Goal: Transaction & Acquisition: Purchase product/service

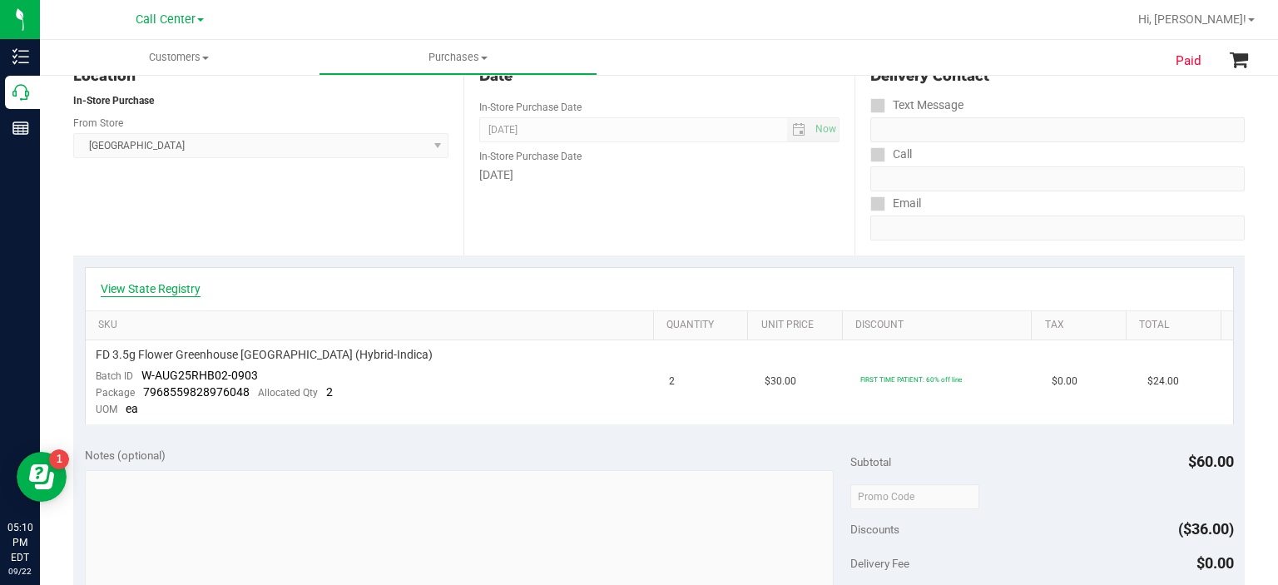
click at [164, 289] on link "View State Registry" at bounding box center [151, 288] width 100 height 17
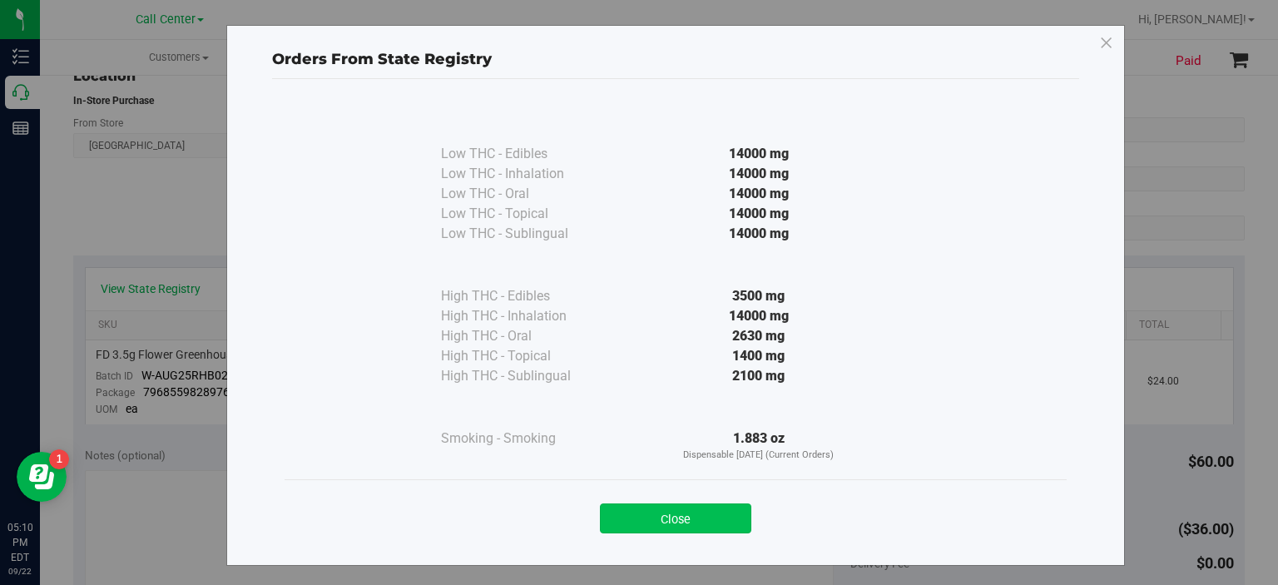
click at [665, 516] on button "Close" at bounding box center [675, 519] width 151 height 30
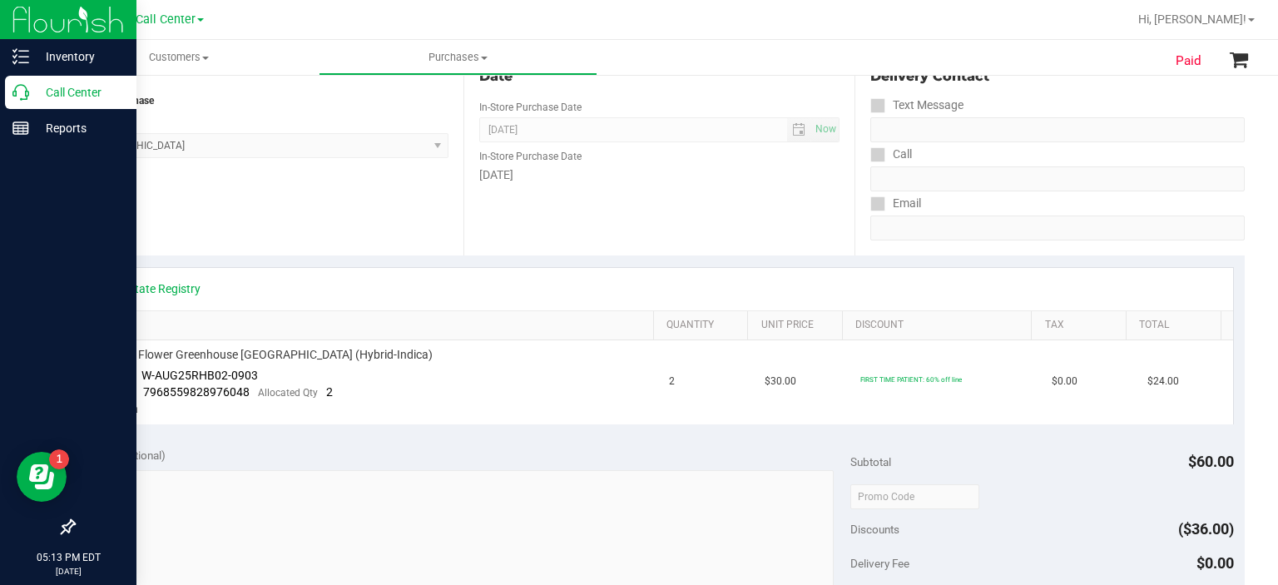
click at [34, 89] on p "Call Center" at bounding box center [79, 92] width 100 height 20
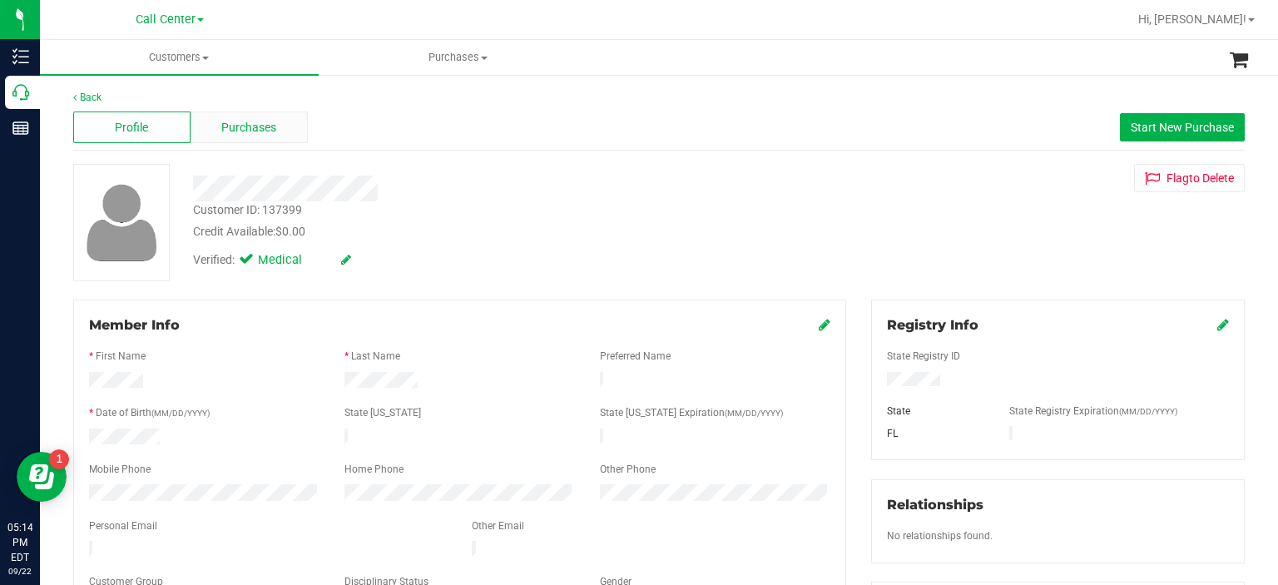
click at [261, 141] on div "Purchases" at bounding box center [249, 128] width 117 height 32
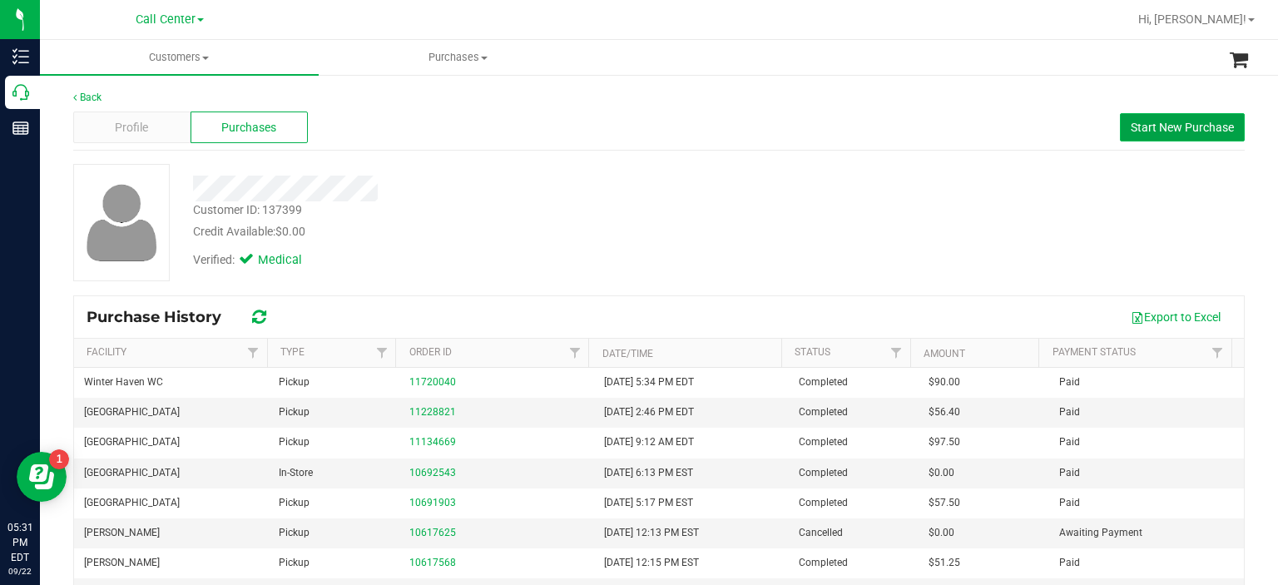
click at [1154, 126] on span "Start New Purchase" at bounding box center [1182, 127] width 103 height 13
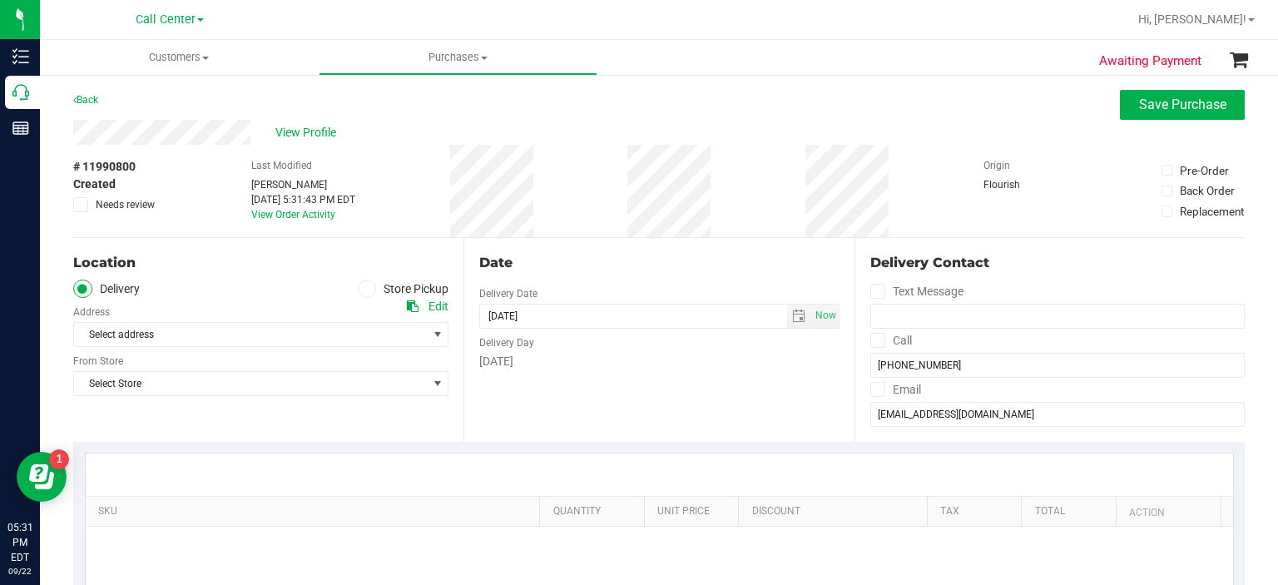
click at [361, 295] on span at bounding box center [367, 289] width 19 height 19
click at [0, 0] on input "Store Pickup" at bounding box center [0, 0] width 0 height 0
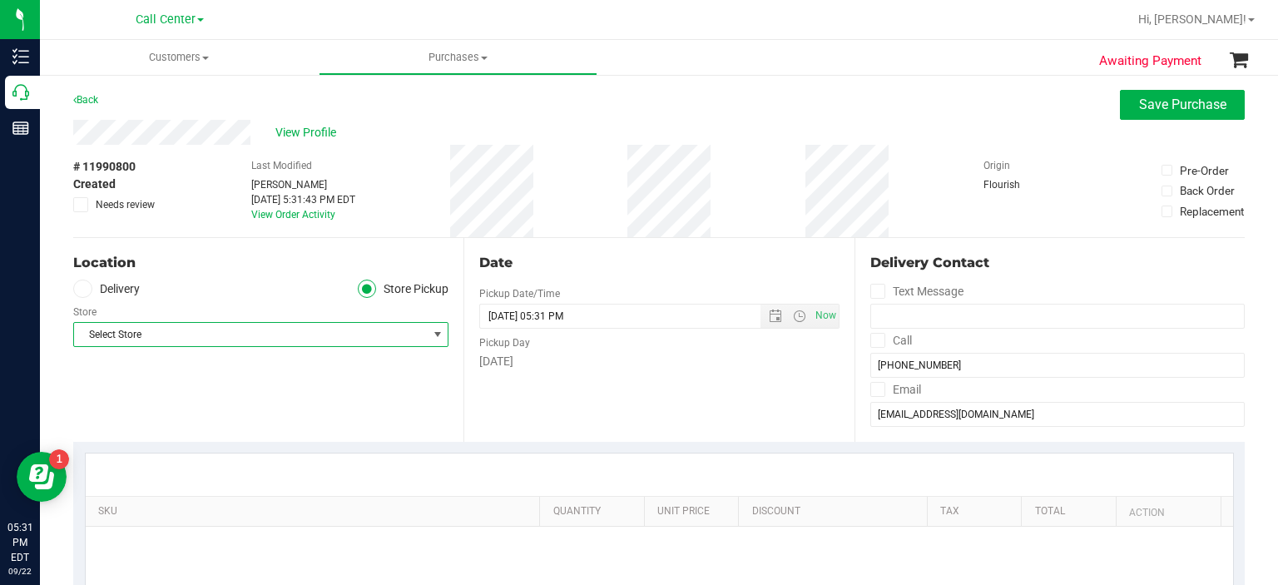
click at [304, 329] on span "Select Store" at bounding box center [250, 334] width 353 height 23
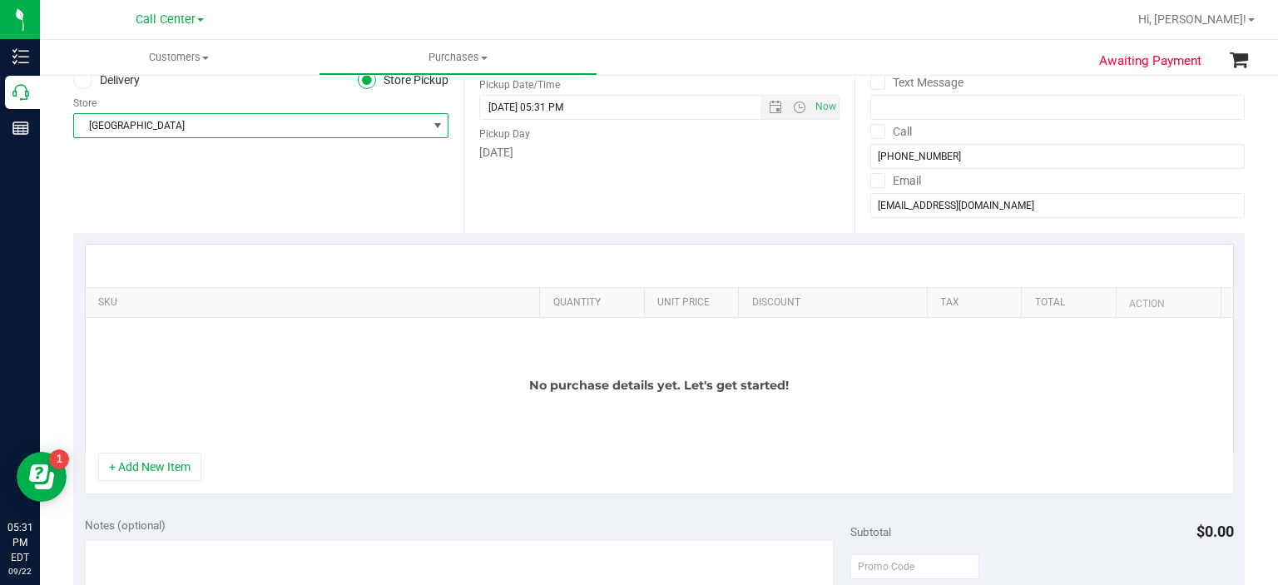
scroll to position [210, 0]
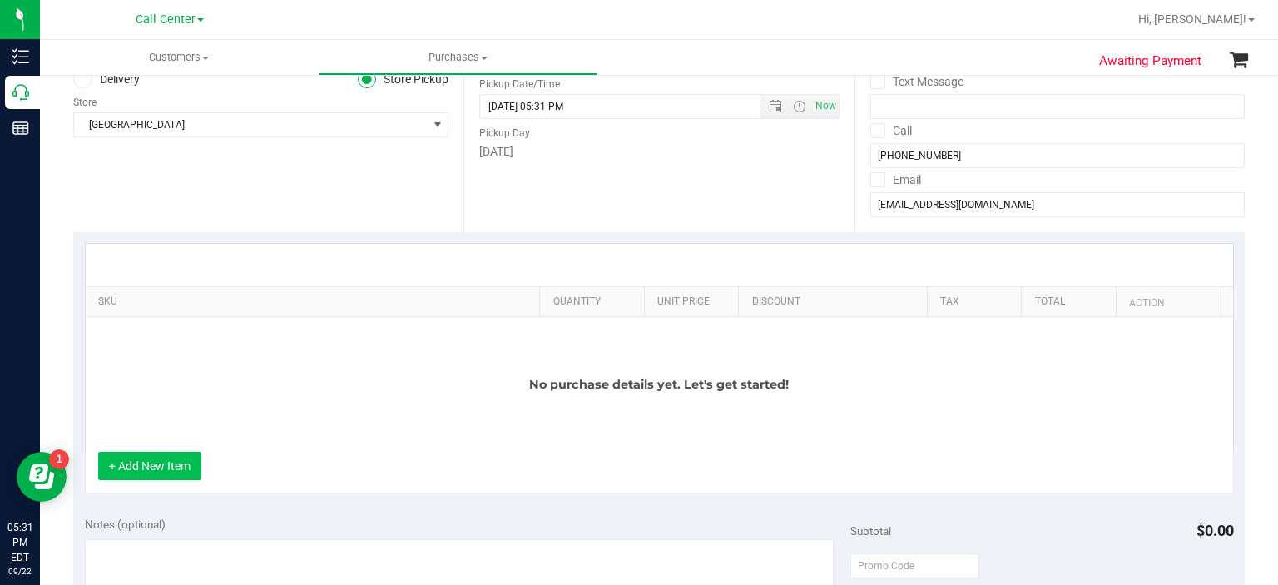
click at [169, 454] on button "+ Add New Item" at bounding box center [149, 466] width 103 height 28
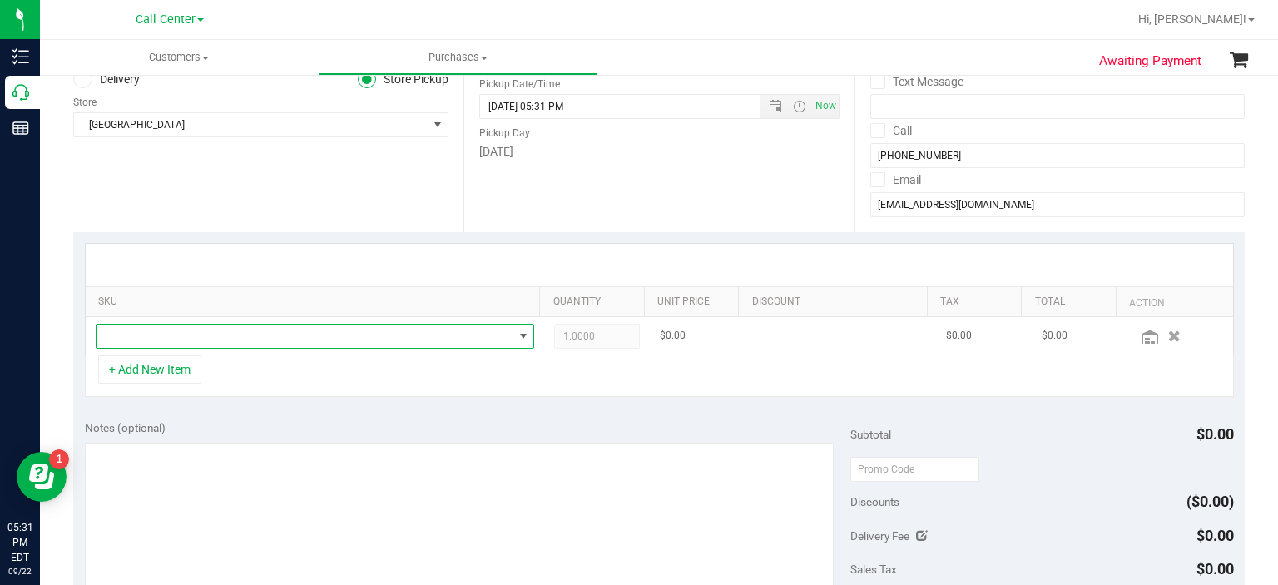
click at [241, 340] on span "NO DATA FOUND" at bounding box center [305, 336] width 417 height 23
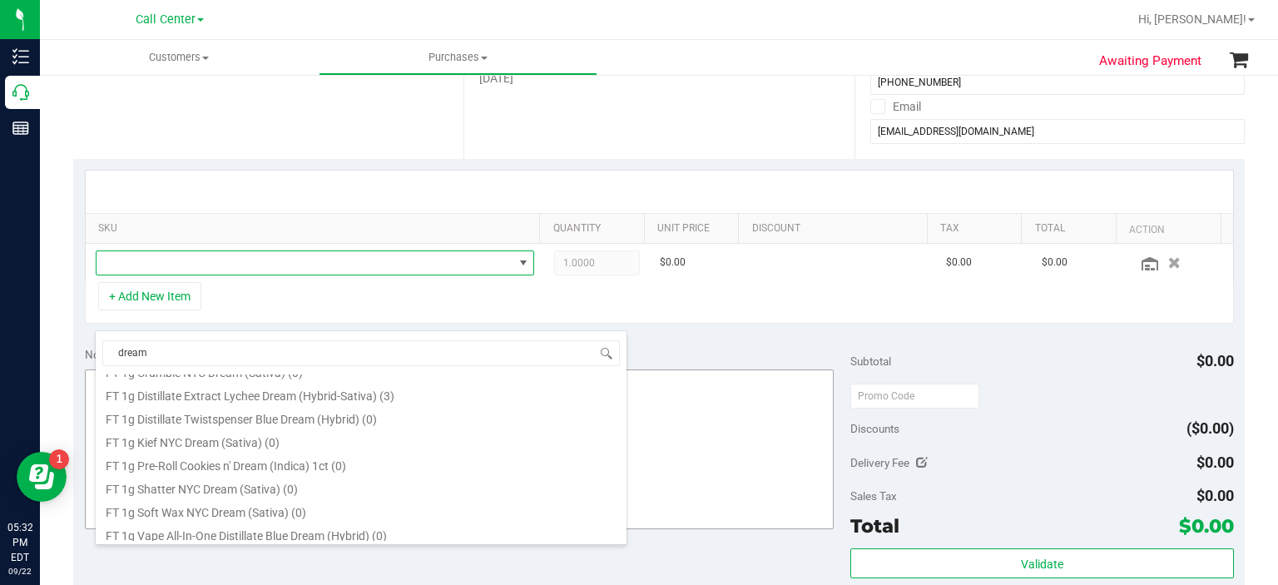
scroll to position [223, 0]
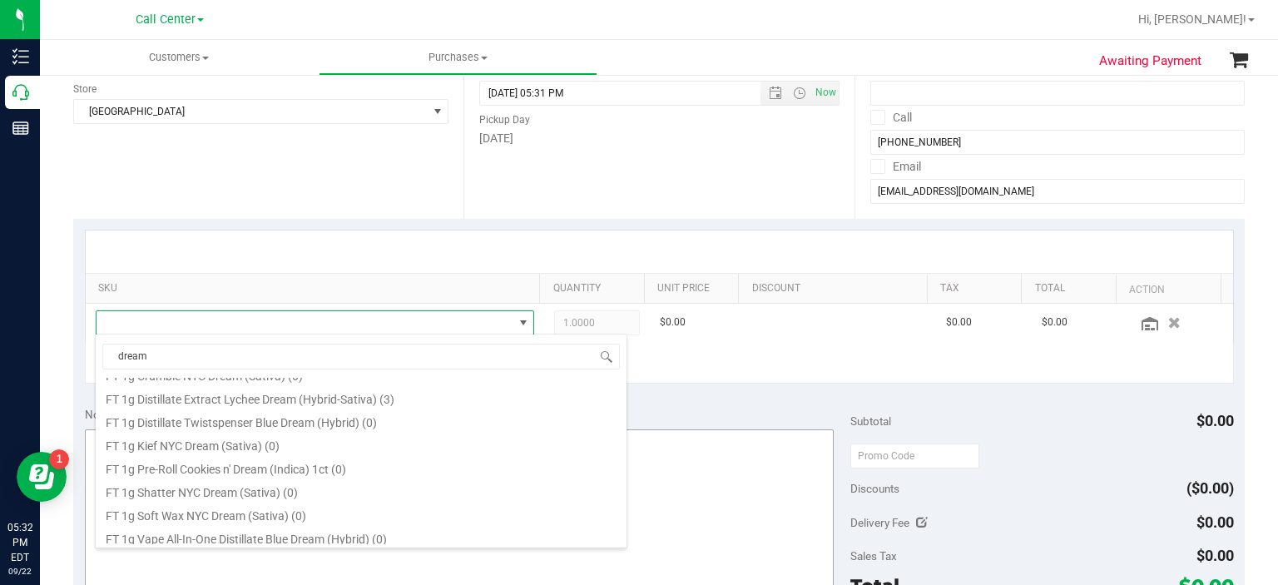
type input "dream"
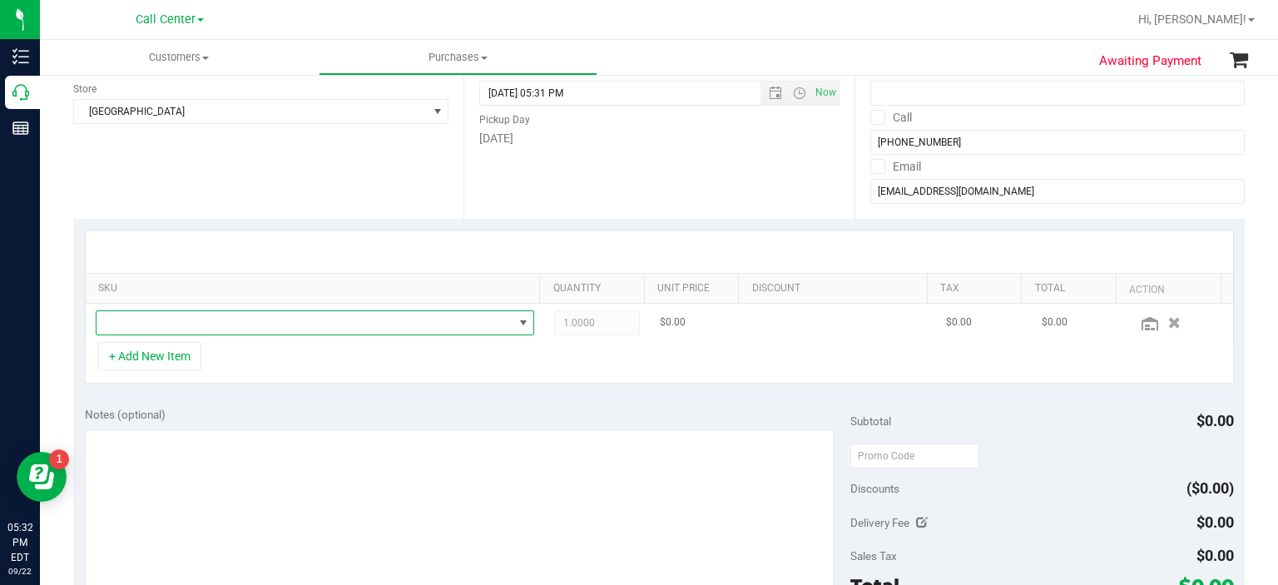
click at [439, 321] on span "NO DATA FOUND" at bounding box center [305, 322] width 417 height 23
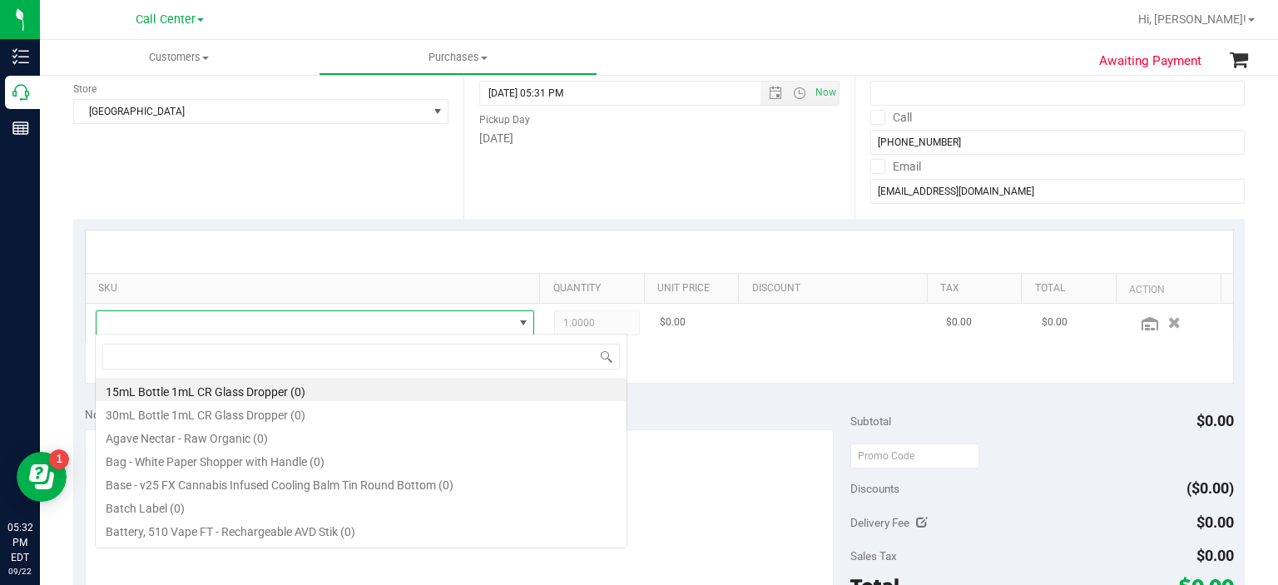
scroll to position [24, 424]
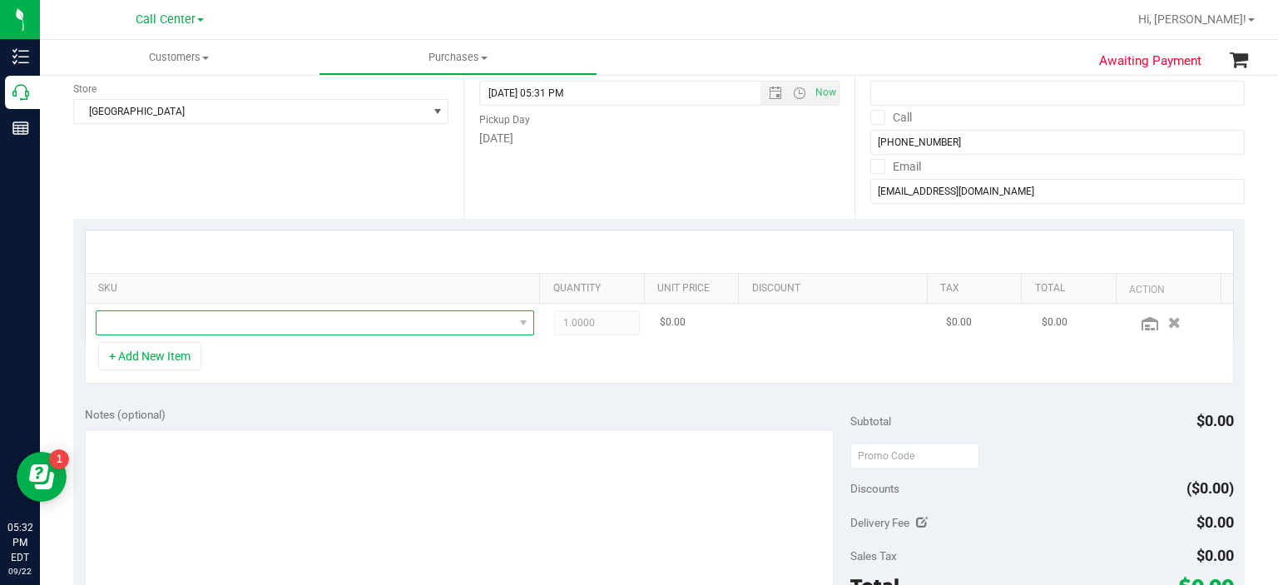
click at [290, 324] on span "NO DATA FOUND" at bounding box center [305, 322] width 417 height 23
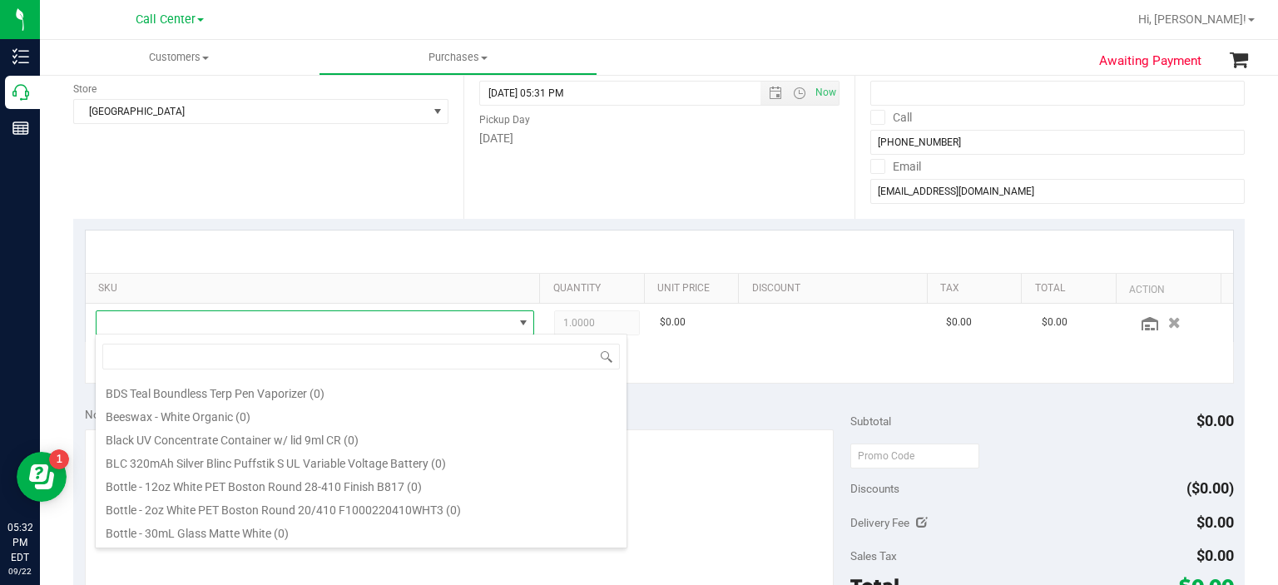
scroll to position [303, 0]
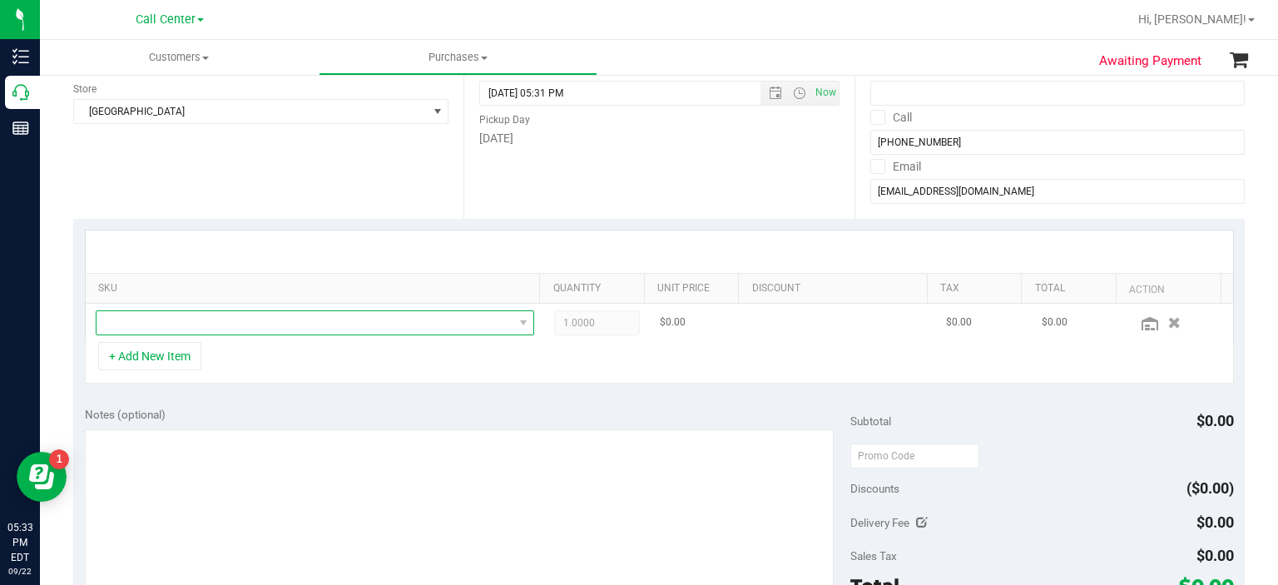
click at [426, 316] on span "NO DATA FOUND" at bounding box center [305, 322] width 417 height 23
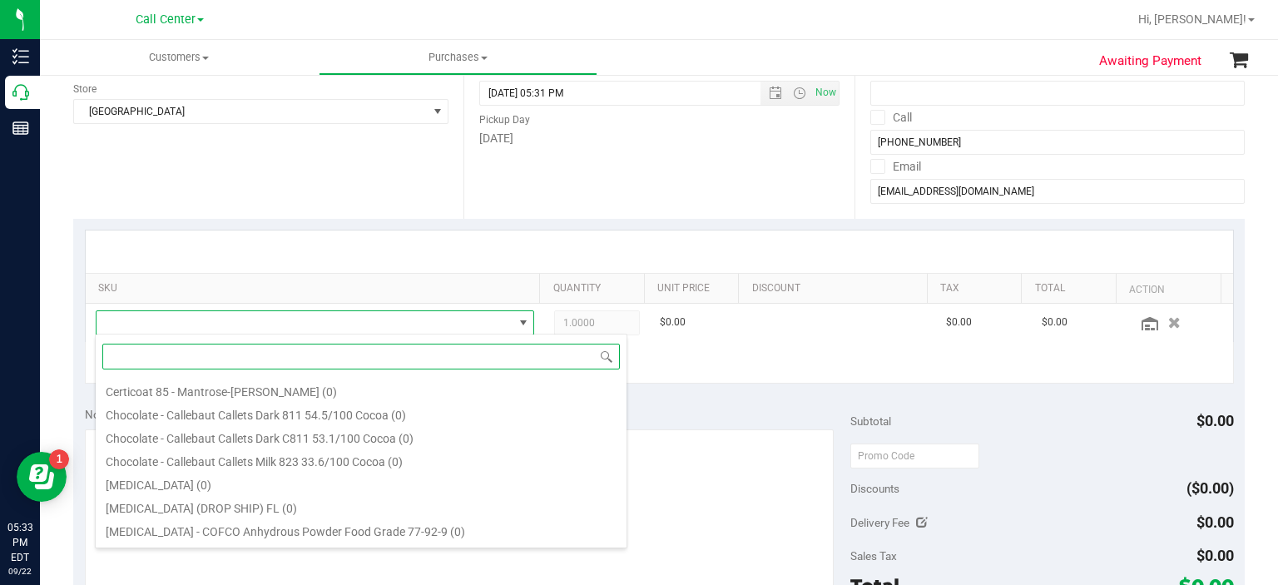
scroll to position [912, 0]
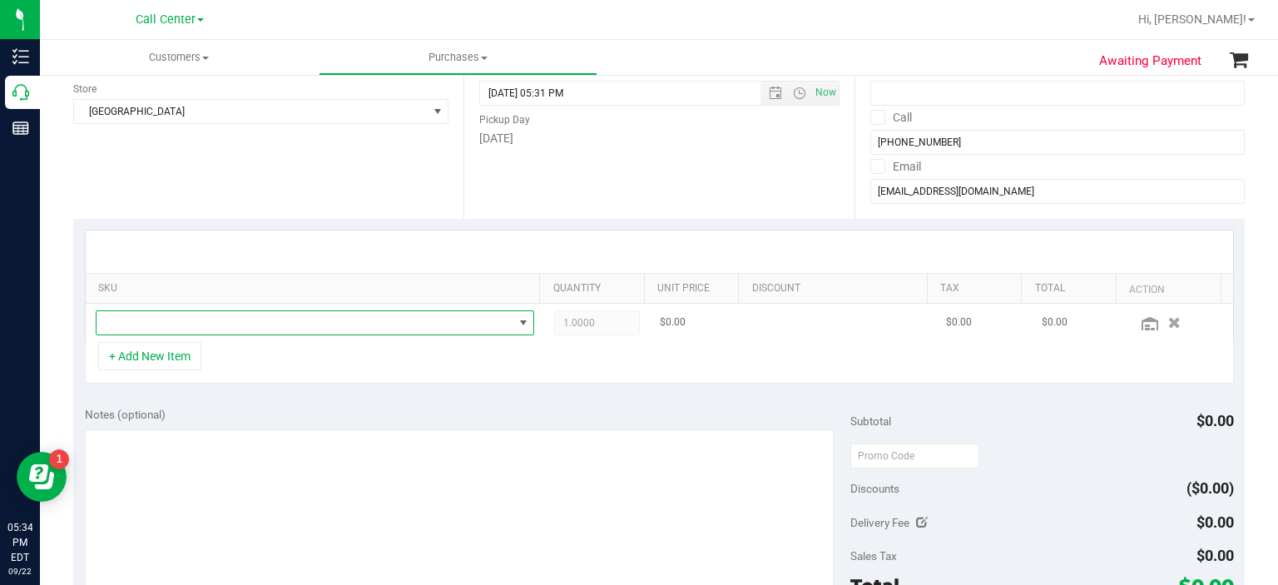
click at [371, 310] on span "NO DATA FOUND" at bounding box center [315, 322] width 439 height 25
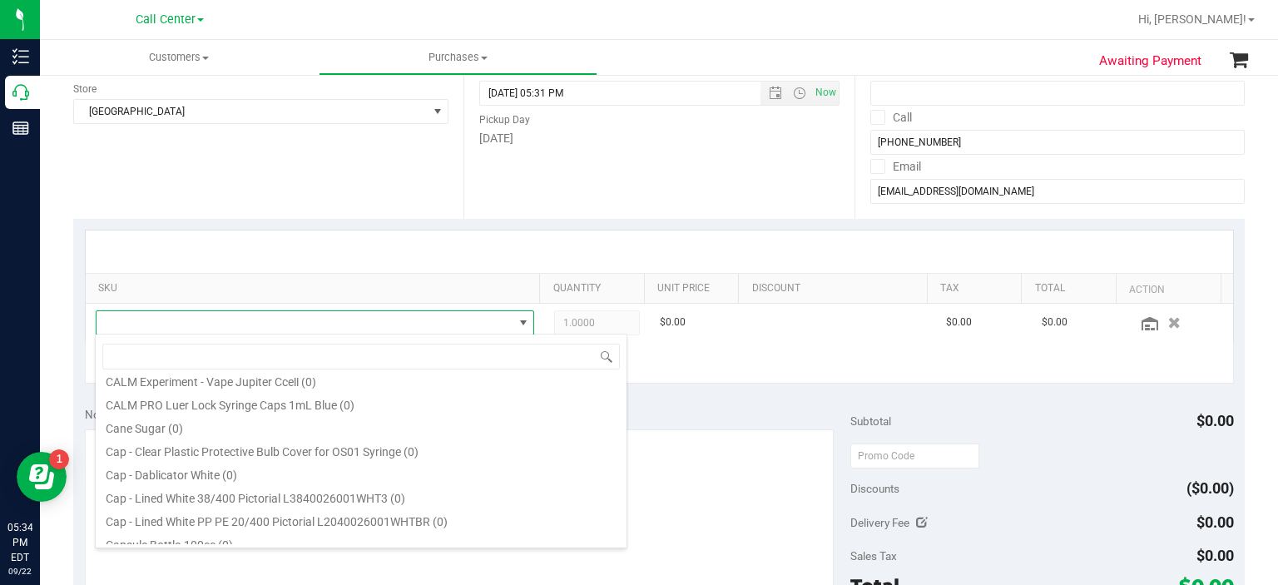
scroll to position [499, 0]
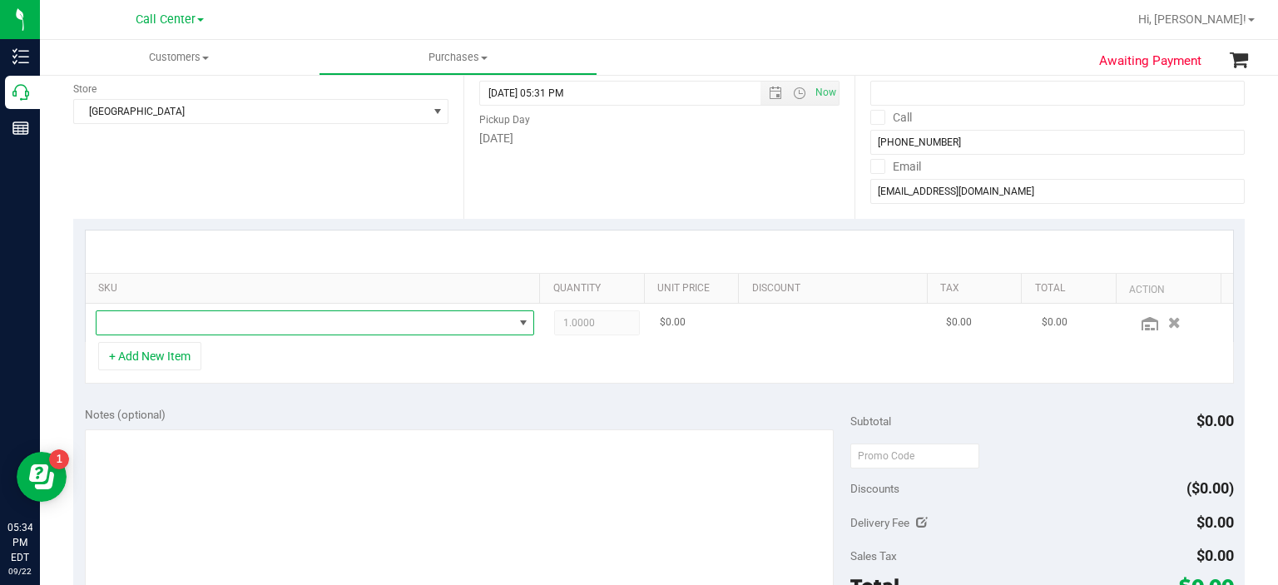
click at [445, 317] on span "NO DATA FOUND" at bounding box center [305, 322] width 417 height 23
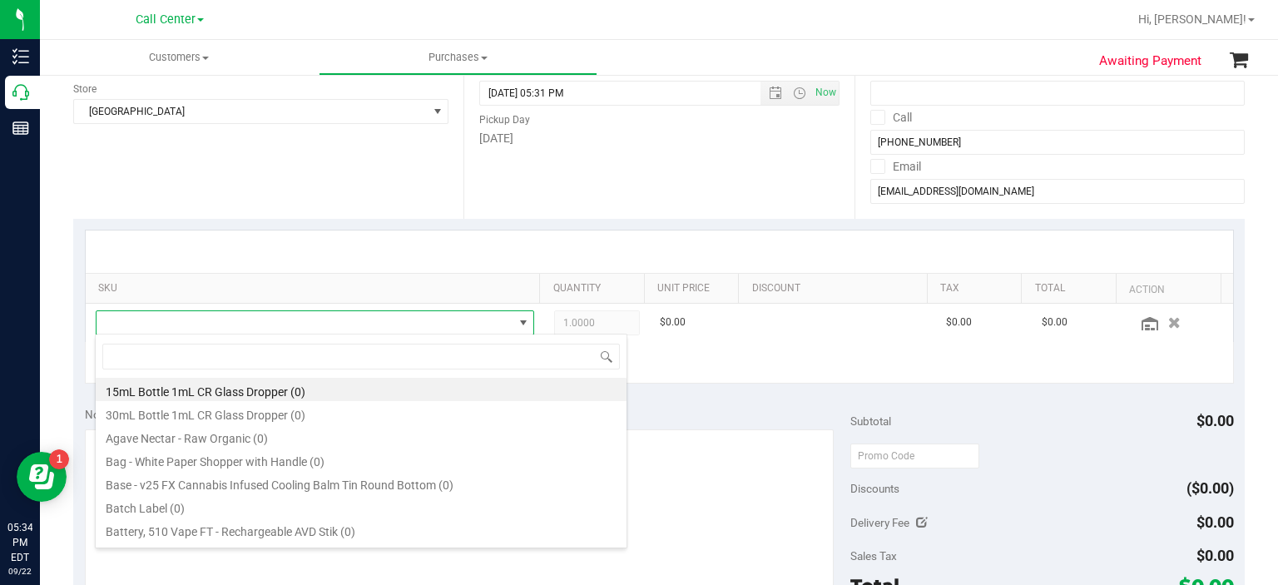
scroll to position [24, 424]
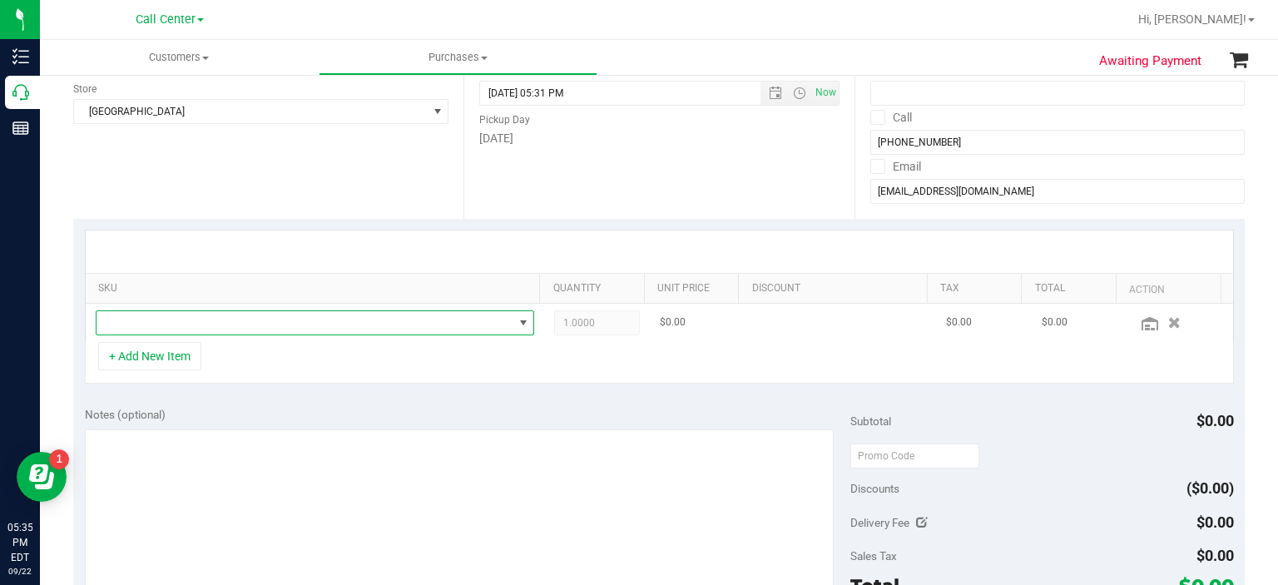
click at [419, 320] on span "NO DATA FOUND" at bounding box center [305, 322] width 417 height 23
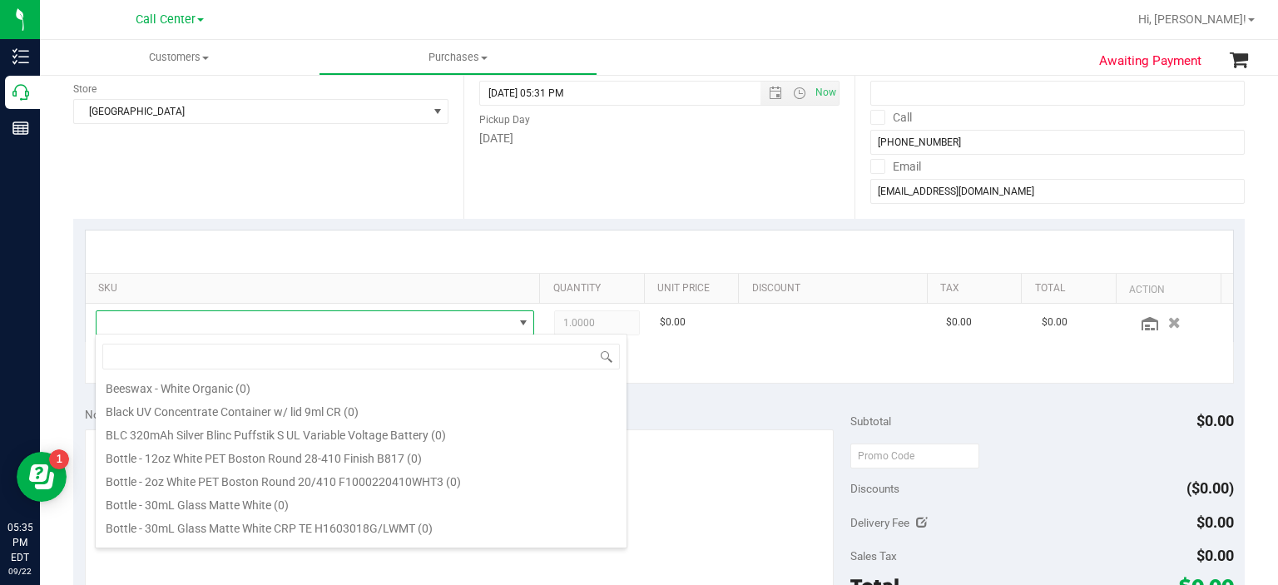
scroll to position [331, 0]
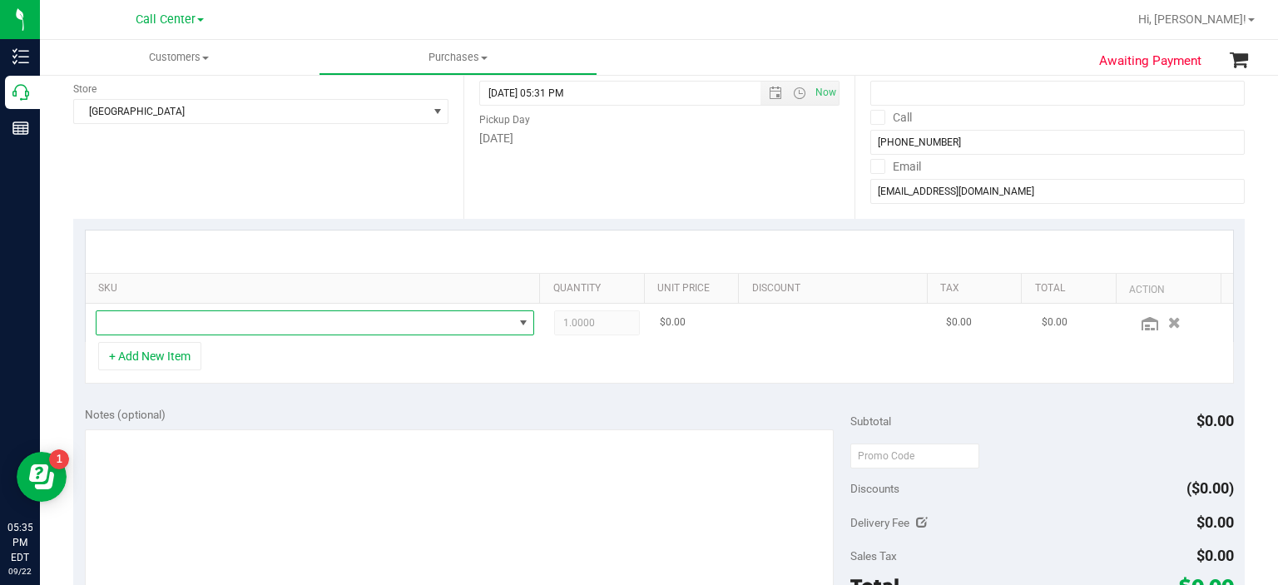
click at [452, 322] on span "NO DATA FOUND" at bounding box center [305, 322] width 417 height 23
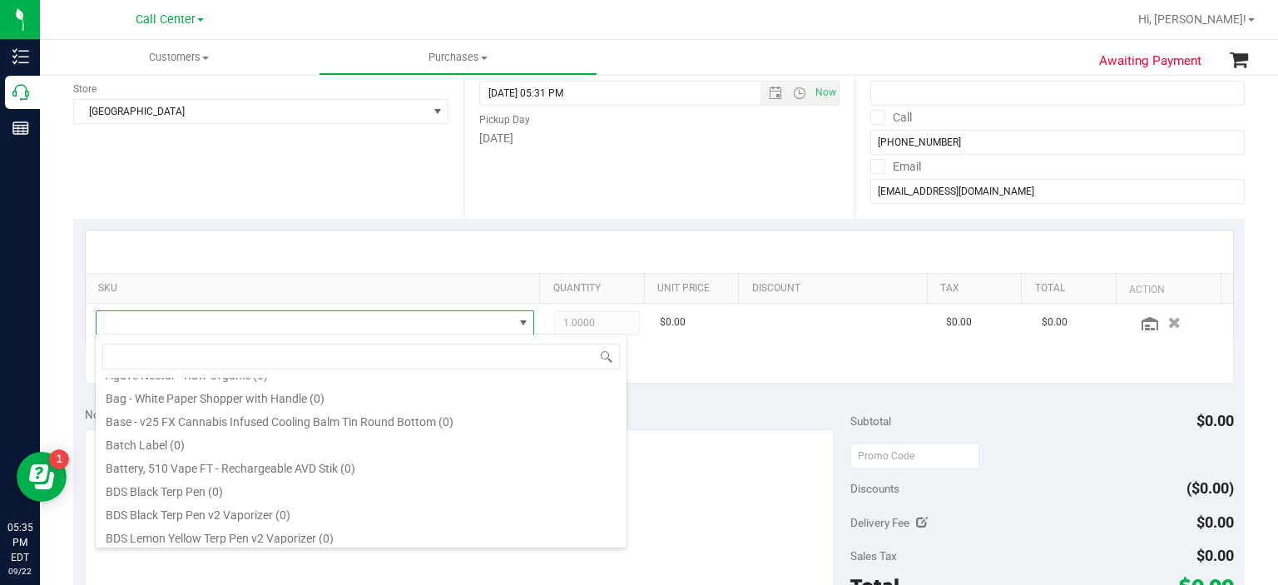
scroll to position [0, 0]
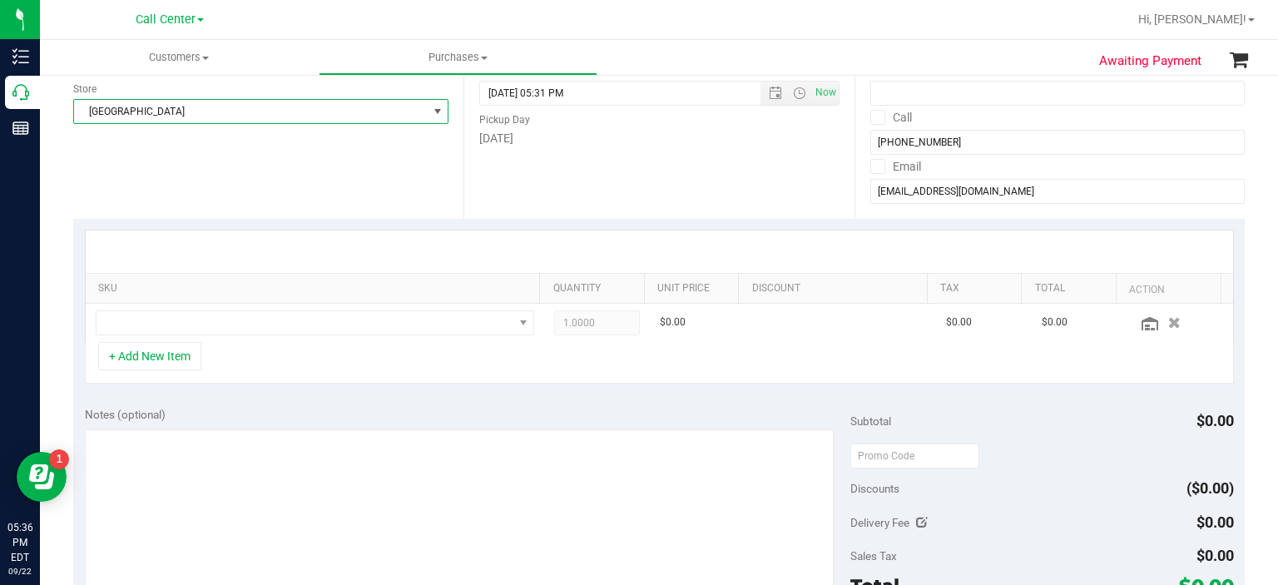
click at [218, 105] on span "[GEOGRAPHIC_DATA]" at bounding box center [250, 111] width 353 height 23
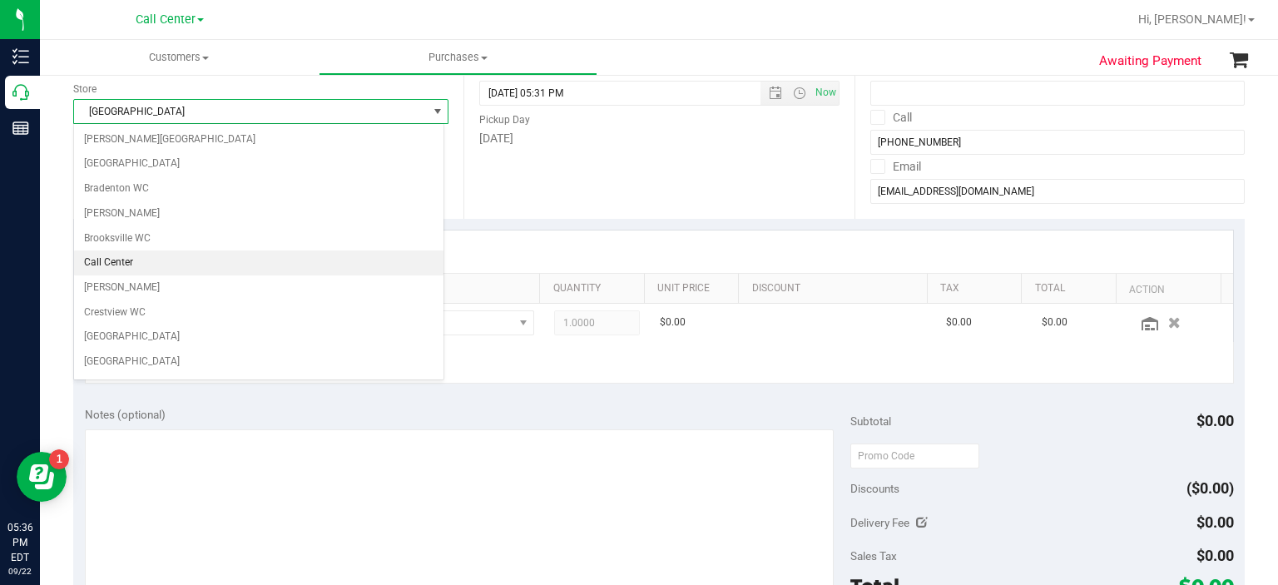
click at [165, 252] on li "Call Center" at bounding box center [259, 263] width 370 height 25
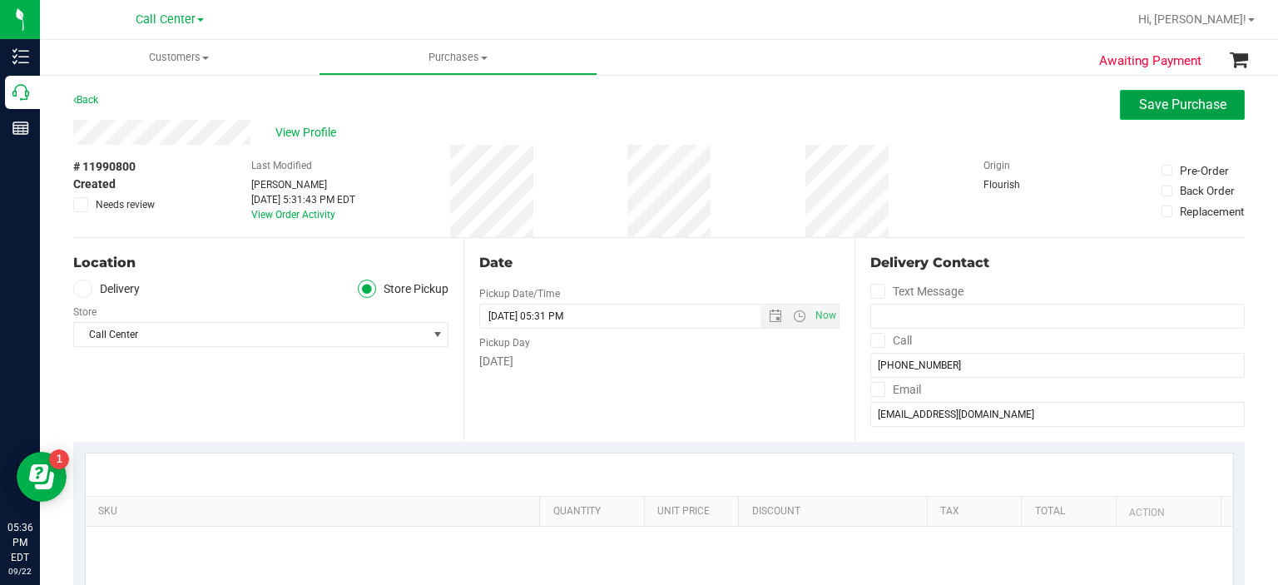
click at [1179, 104] on span "Save Purchase" at bounding box center [1182, 105] width 87 height 16
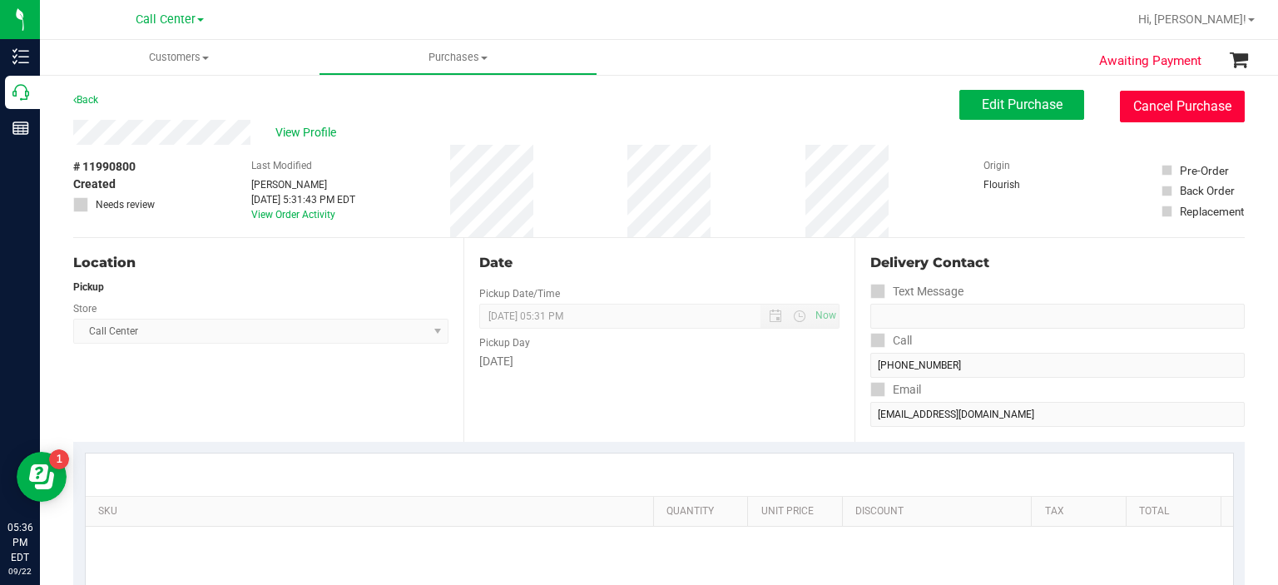
click at [1146, 109] on button "Cancel Purchase" at bounding box center [1182, 107] width 125 height 32
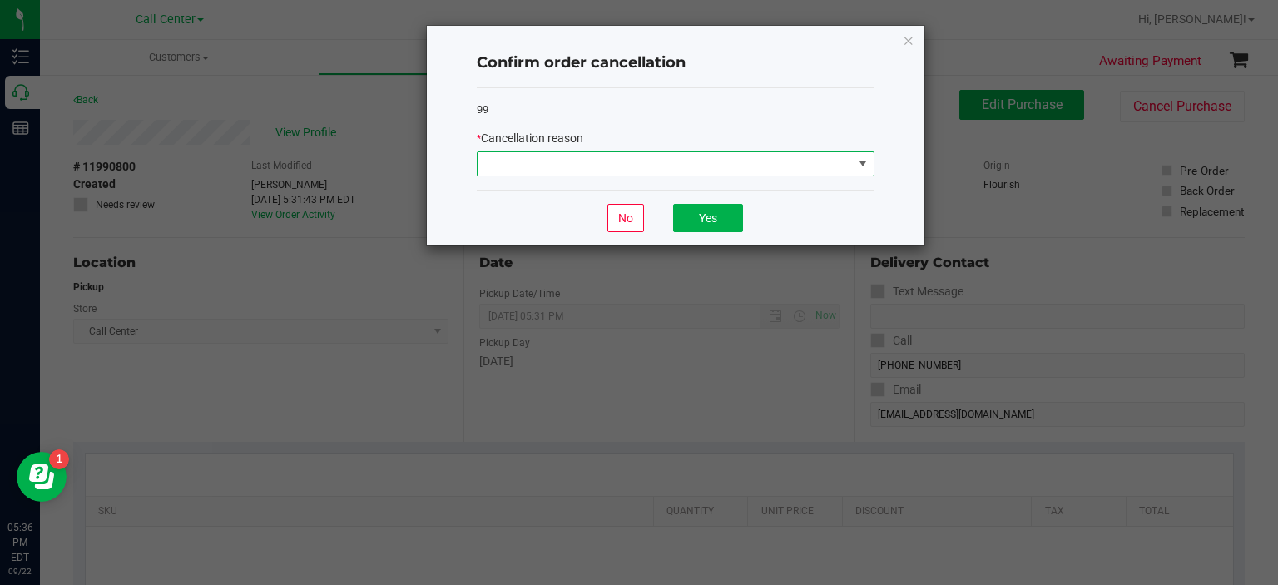
click at [748, 174] on span at bounding box center [665, 163] width 375 height 23
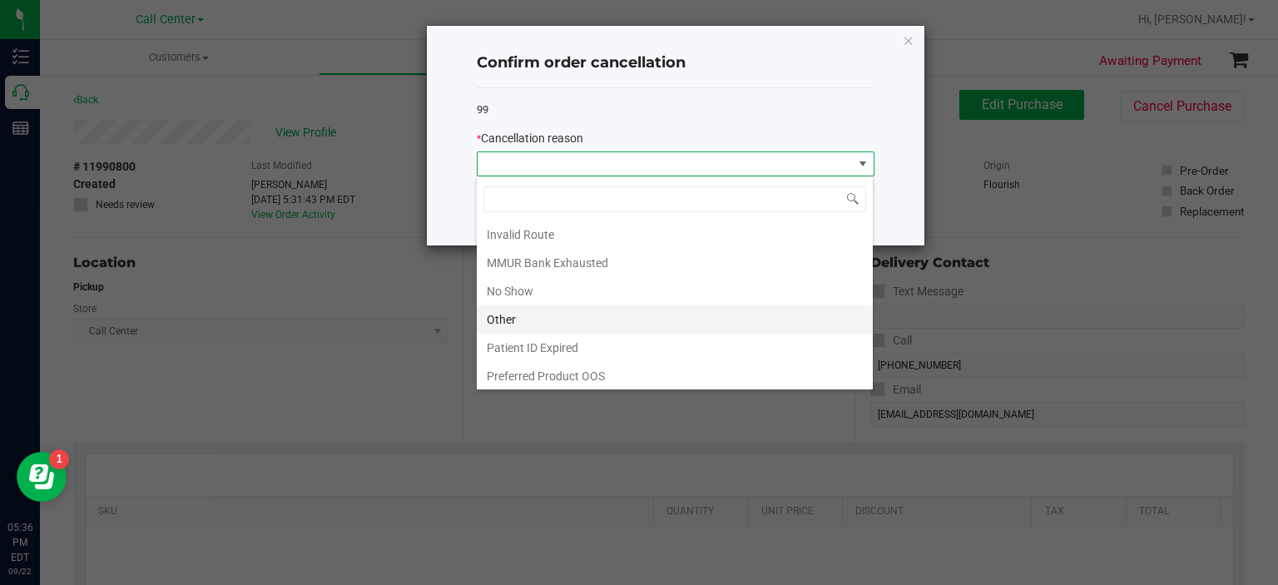
scroll to position [84, 0]
click at [626, 315] on li "Other" at bounding box center [675, 320] width 396 height 28
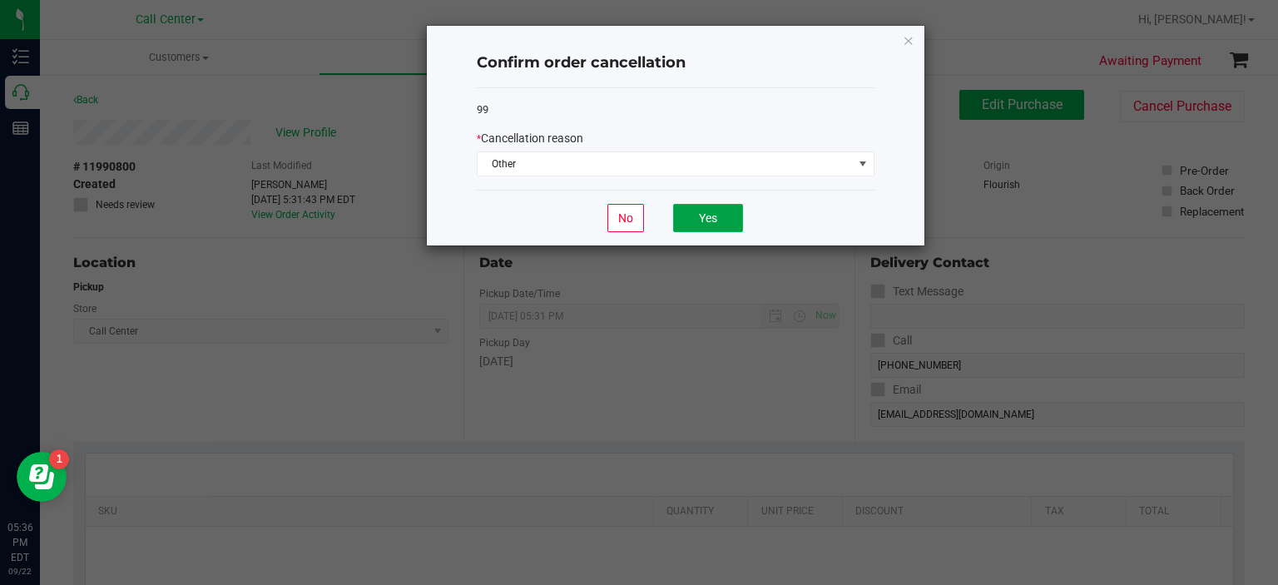
click at [716, 221] on button "Yes" at bounding box center [708, 218] width 70 height 28
